Goal: Check status: Check status

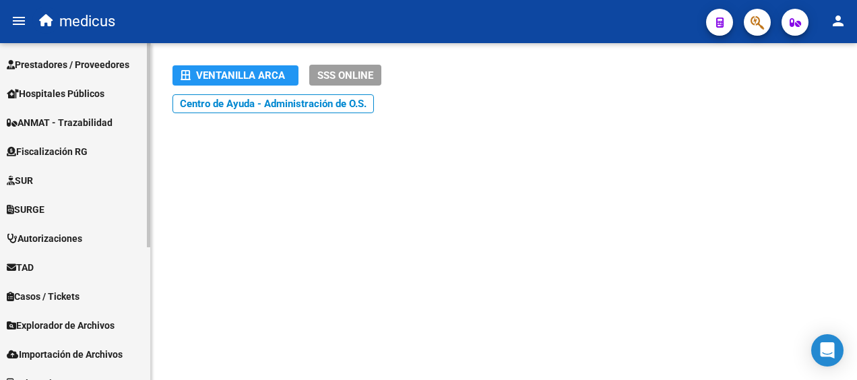
scroll to position [202, 0]
click at [44, 208] on span "SURGE" at bounding box center [26, 209] width 38 height 15
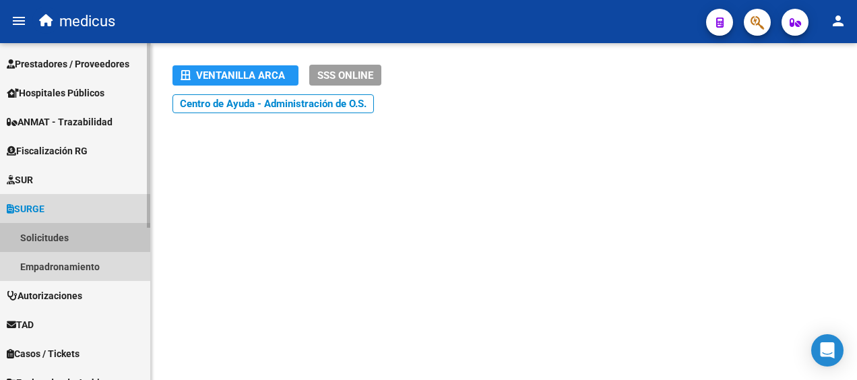
click at [54, 233] on link "Solicitudes" at bounding box center [75, 237] width 150 height 29
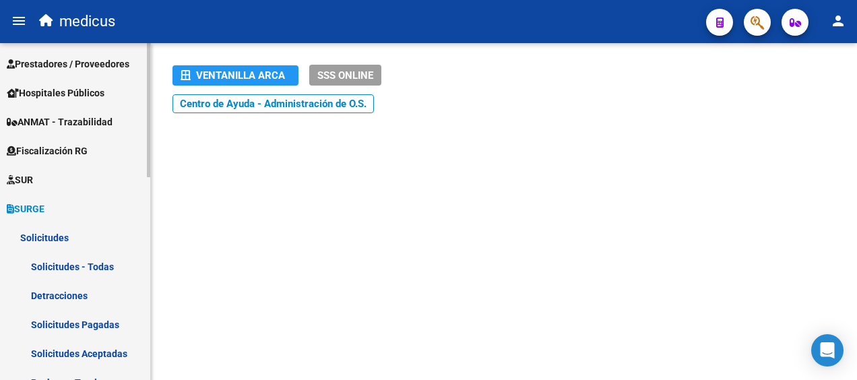
click at [82, 266] on link "Solicitudes - Todas" at bounding box center [75, 266] width 150 height 29
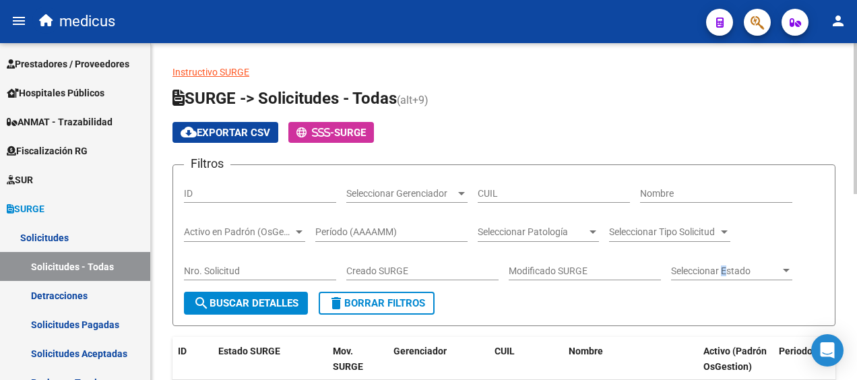
click at [725, 270] on span "Seleccionar Estado" at bounding box center [725, 271] width 109 height 11
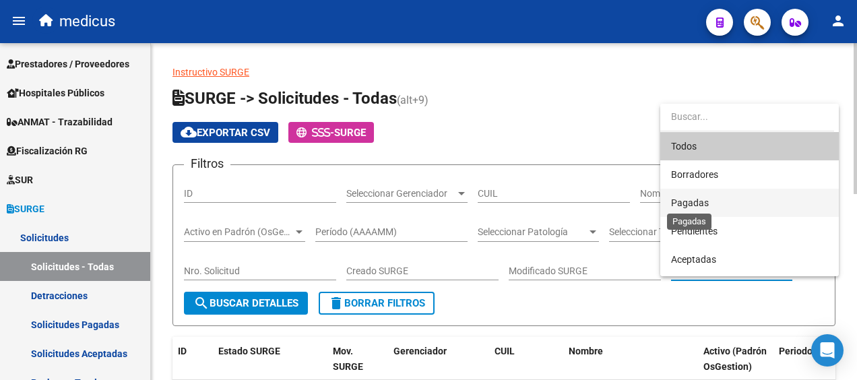
click at [695, 200] on span "Pagadas" at bounding box center [690, 203] width 38 height 11
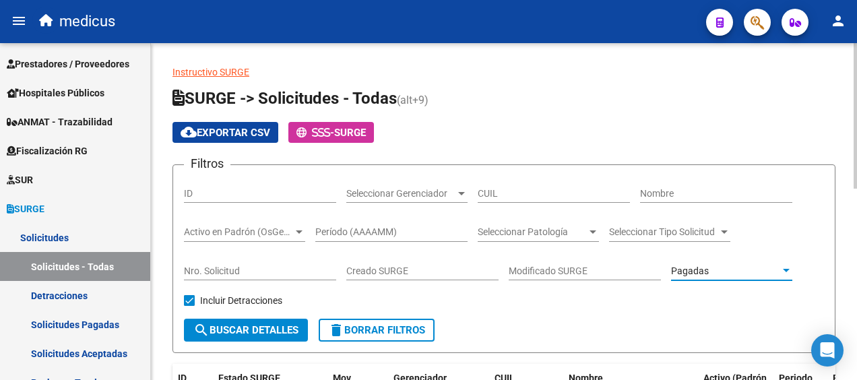
click at [244, 330] on span "search Buscar Detalles" at bounding box center [245, 330] width 105 height 12
click at [706, 277] on div "Pagadas Seleccionar Estado" at bounding box center [731, 266] width 121 height 27
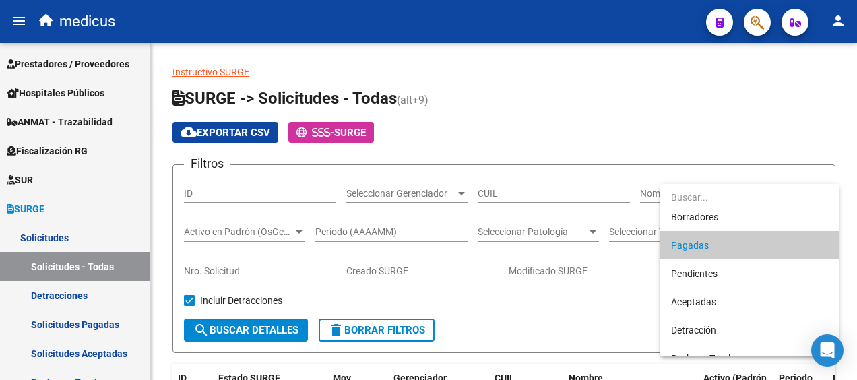
scroll to position [67, 0]
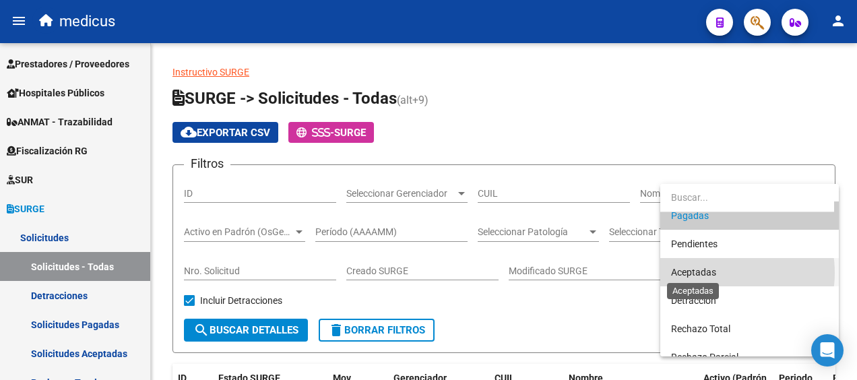
click at [709, 273] on span "Aceptadas" at bounding box center [693, 272] width 45 height 11
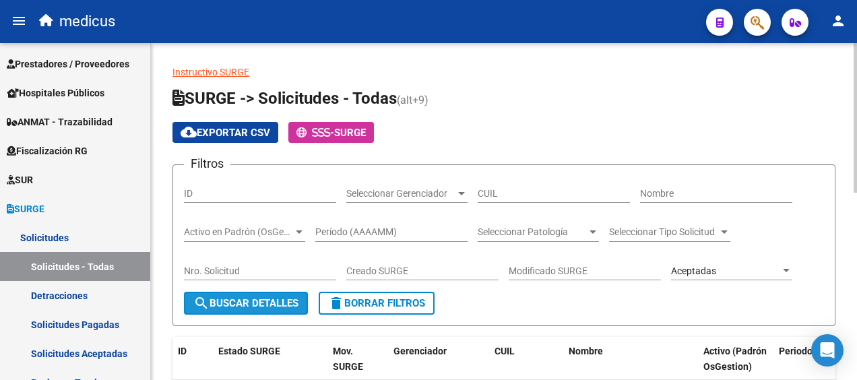
click at [232, 303] on span "search Buscar Detalles" at bounding box center [245, 303] width 105 height 12
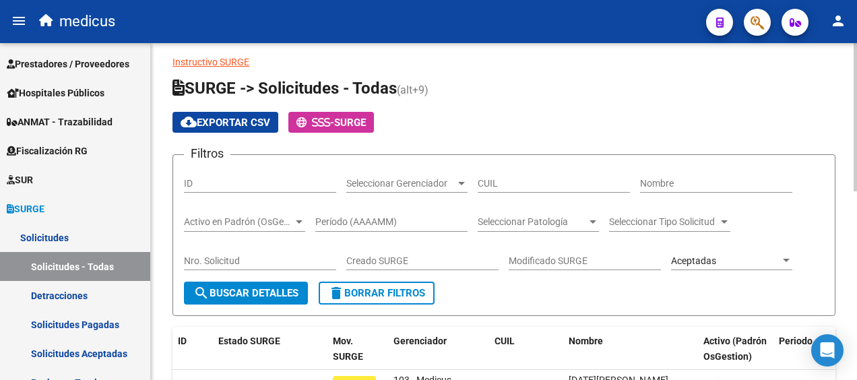
scroll to position [0, 0]
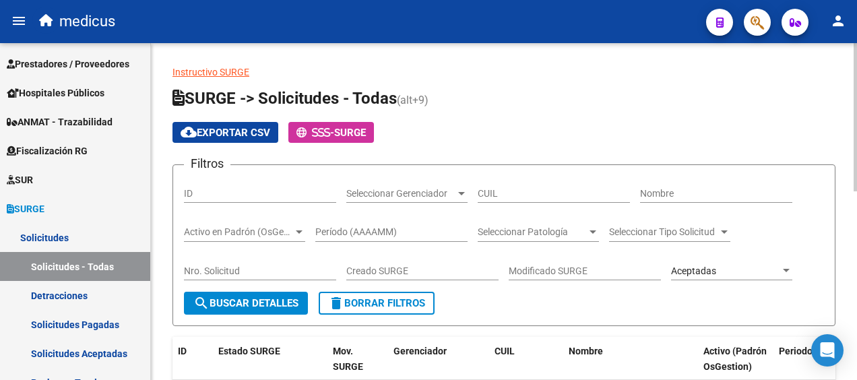
click at [733, 268] on div "Aceptadas" at bounding box center [725, 271] width 109 height 11
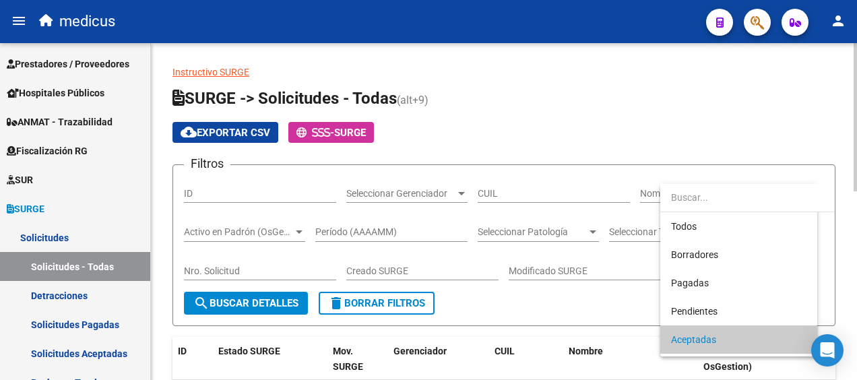
scroll to position [69, 0]
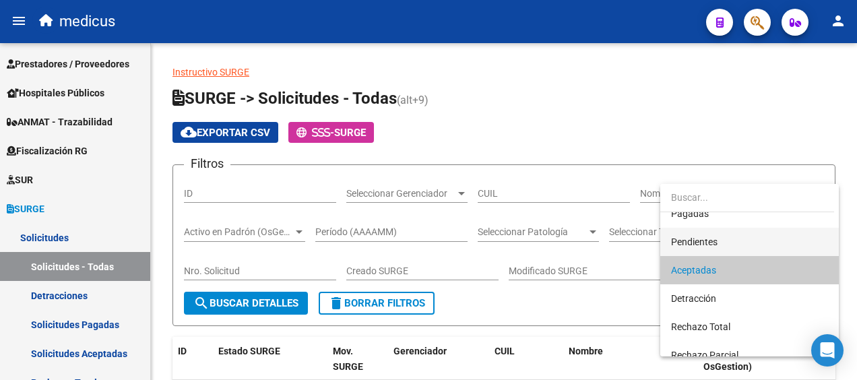
click at [725, 239] on span "Pendientes" at bounding box center [749, 242] width 157 height 28
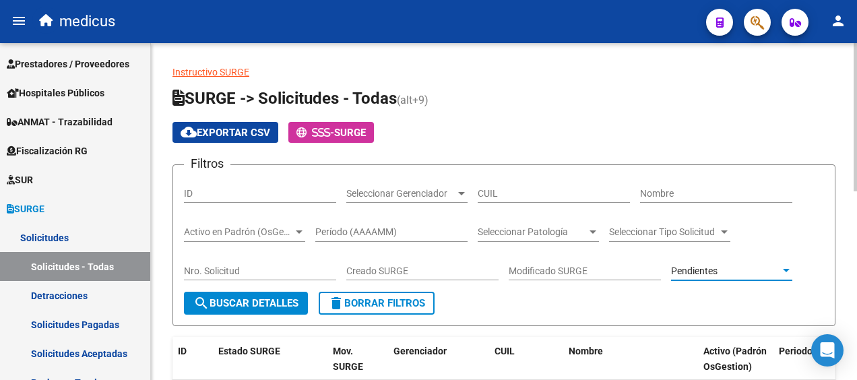
click at [231, 299] on span "search Buscar Detalles" at bounding box center [245, 303] width 105 height 12
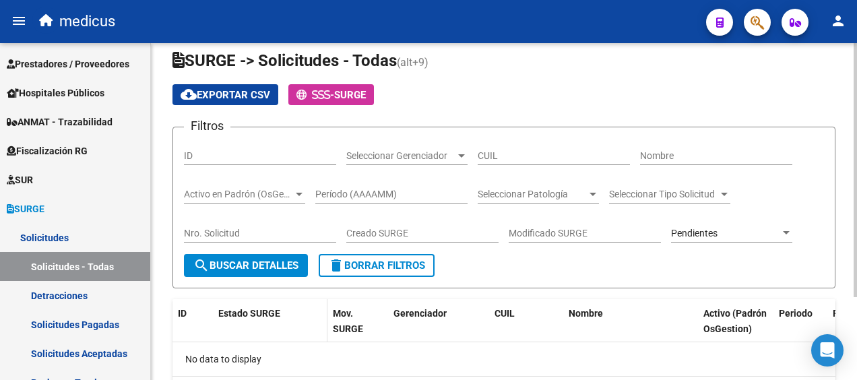
scroll to position [111, 0]
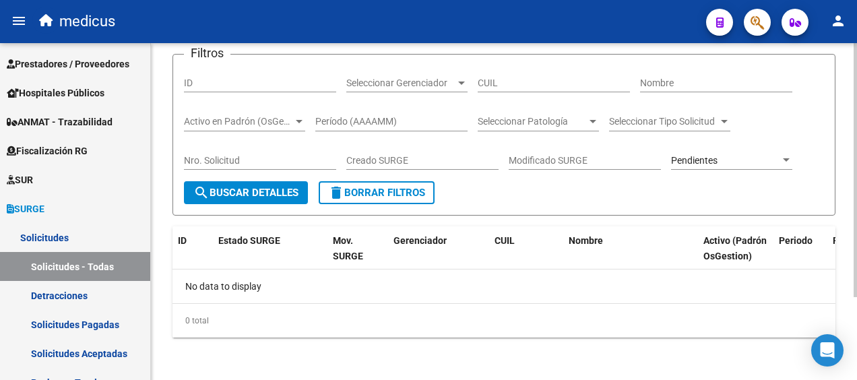
click at [713, 156] on span "Pendientes" at bounding box center [694, 160] width 47 height 11
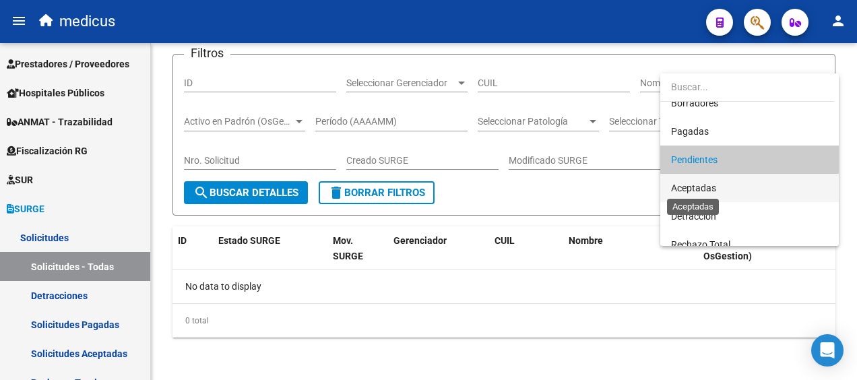
scroll to position [109, 0]
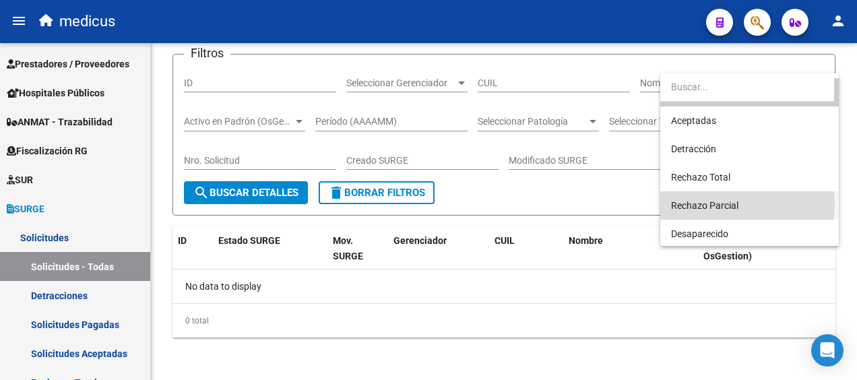
click at [745, 205] on span "Rechazo Parcial" at bounding box center [749, 205] width 157 height 28
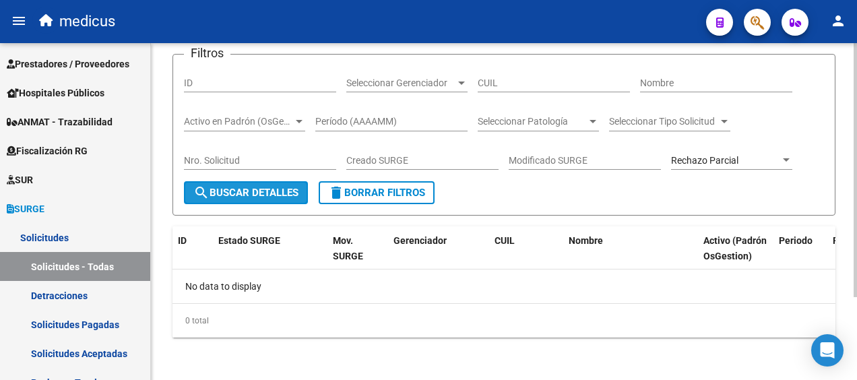
click at [259, 189] on span "search Buscar Detalles" at bounding box center [245, 193] width 105 height 12
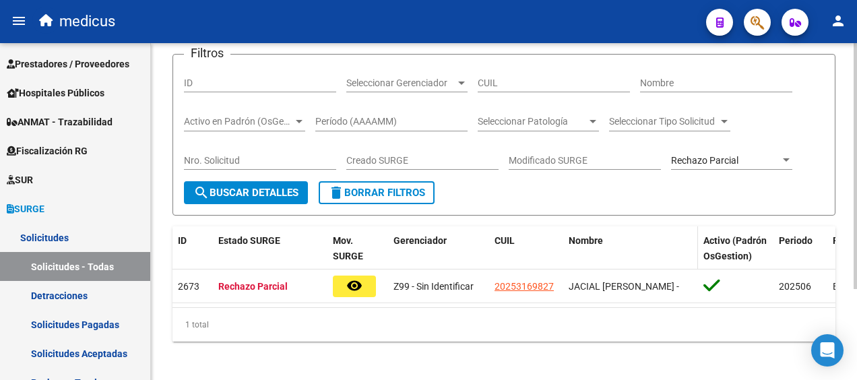
scroll to position [125, 0]
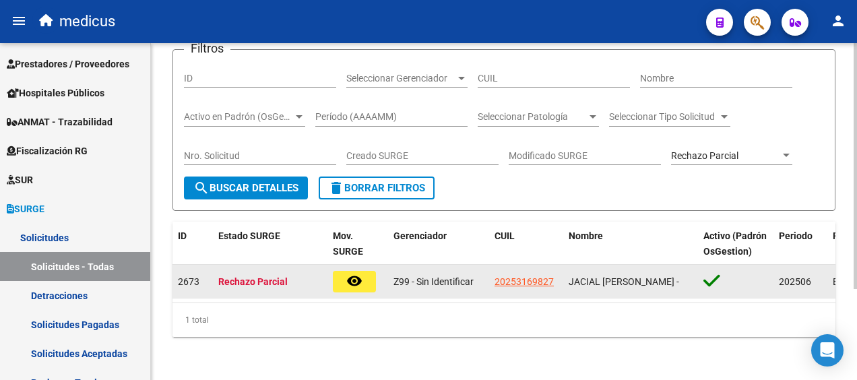
click at [354, 273] on mat-icon "remove_red_eye" at bounding box center [354, 281] width 16 height 16
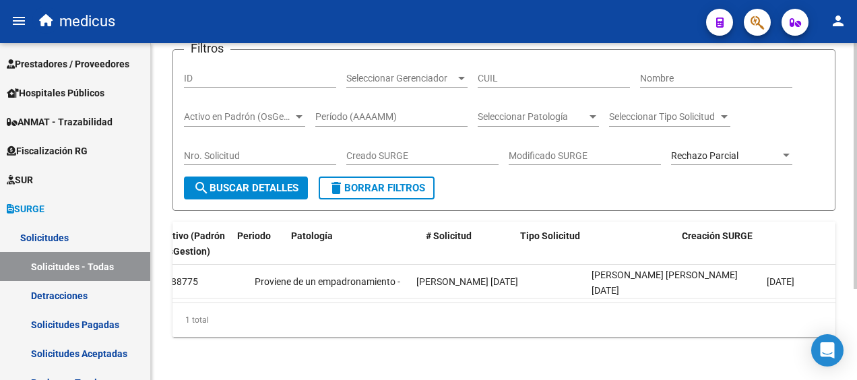
scroll to position [0, 0]
